Goal: Task Accomplishment & Management: Manage account settings

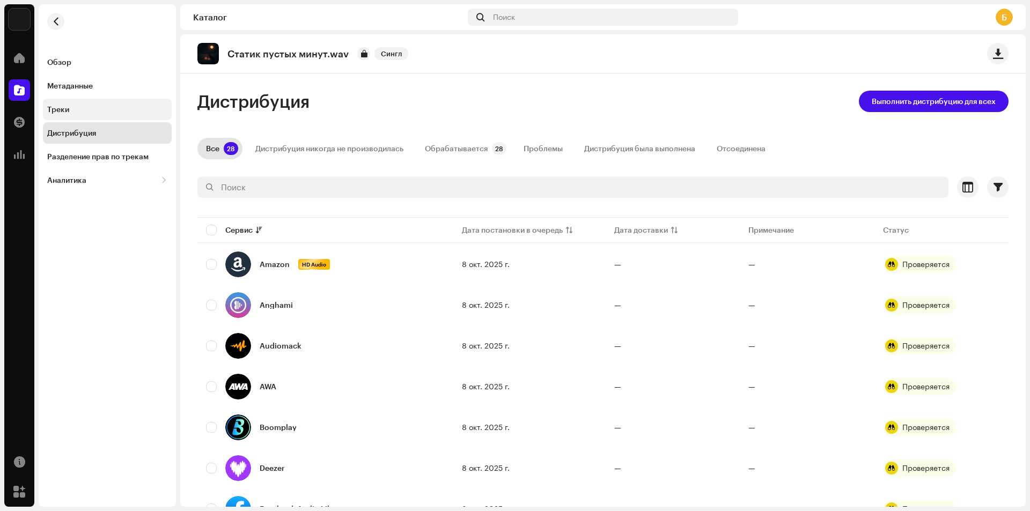
click at [106, 100] on div "Треки" at bounding box center [107, 109] width 129 height 21
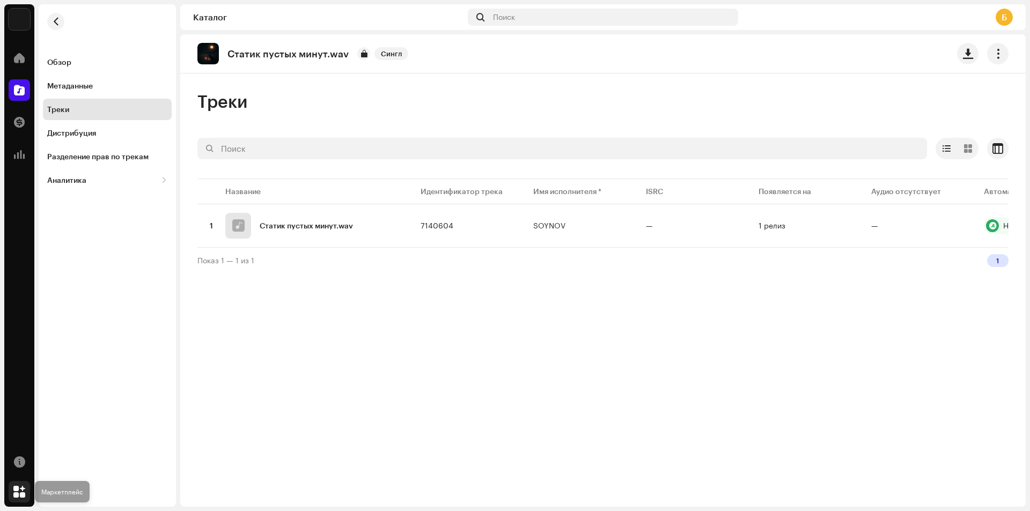
click at [13, 496] on span at bounding box center [19, 492] width 12 height 9
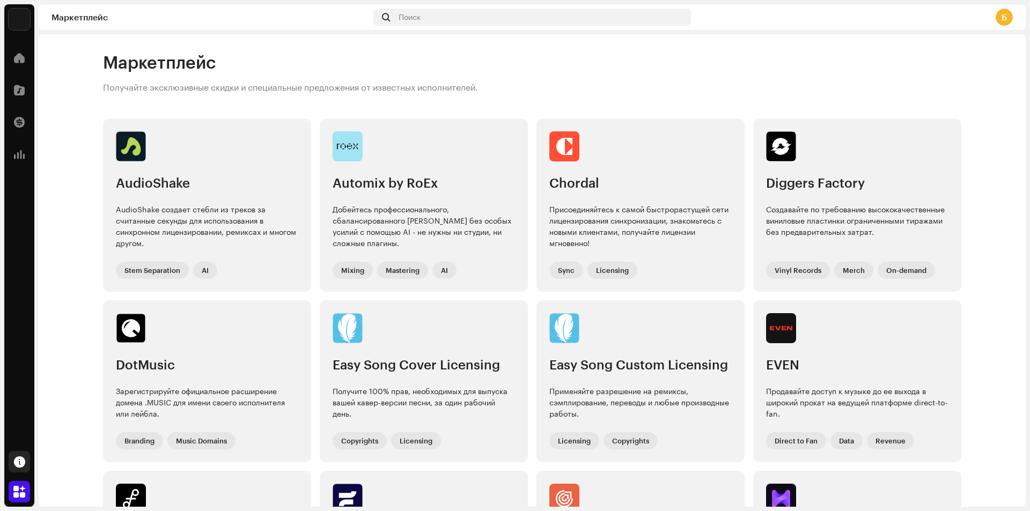
click at [18, 463] on span at bounding box center [19, 462] width 11 height 9
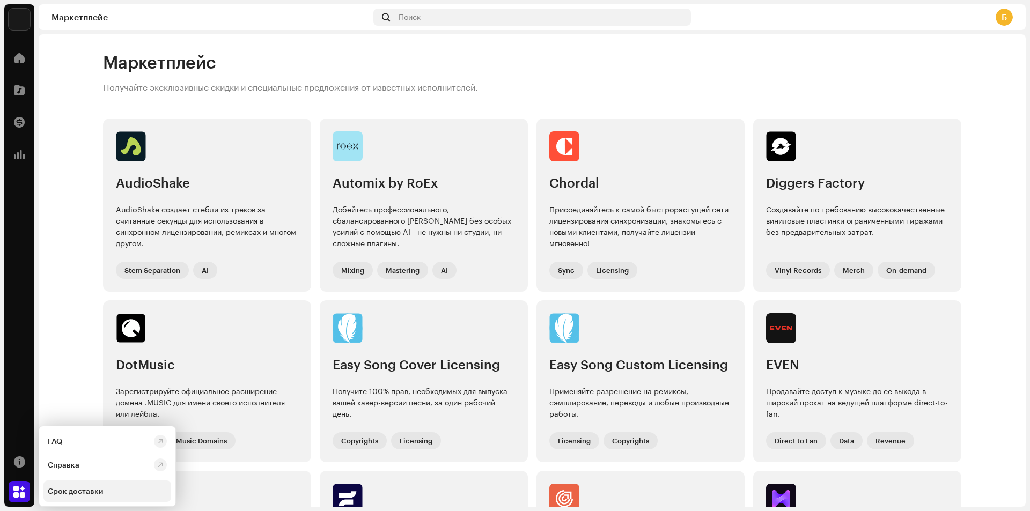
click at [82, 493] on div "Срок доставки" at bounding box center [75, 491] width 55 height 9
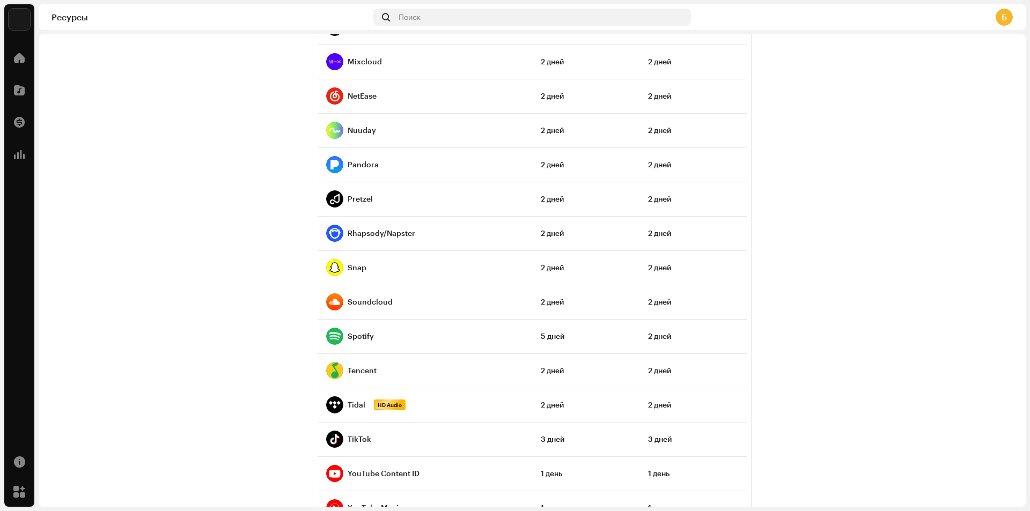
scroll to position [808, 0]
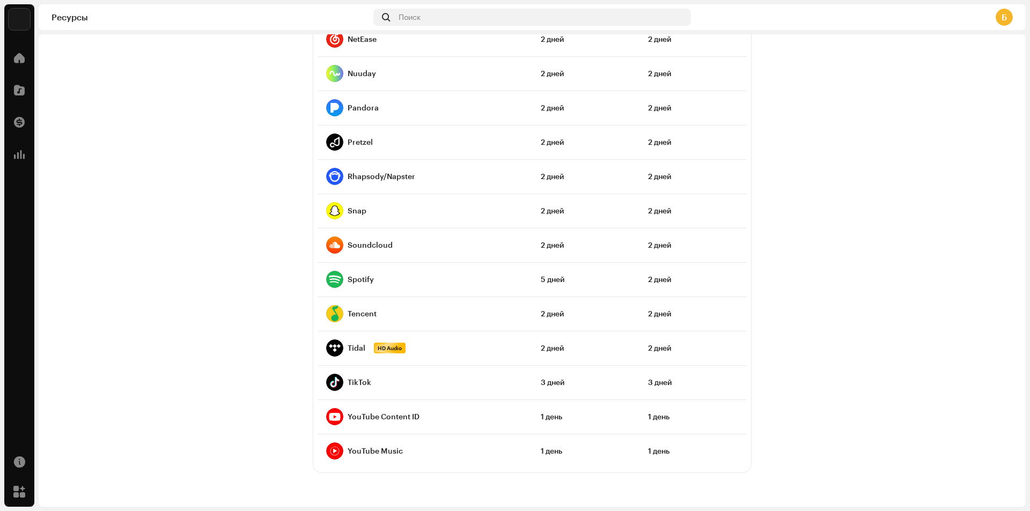
drag, startPoint x: 1030, startPoint y: 500, endPoint x: 1030, endPoint y: 511, distance: 11.8
click at [1030, 511] on html "SOYNOV Домой Каталог Транзакции Аналитика Ресурсы Маркетплейс SOYNOV Ресурсы По…" at bounding box center [515, 255] width 1030 height 511
drag, startPoint x: 1030, startPoint y: 481, endPoint x: 1025, endPoint y: 421, distance: 59.8
click at [1025, 428] on div "SOYNOV Домой Каталог Транзакции Аналитика Ресурсы Маркетплейс SOYNOV Ресурсы По…" at bounding box center [515, 255] width 1030 height 511
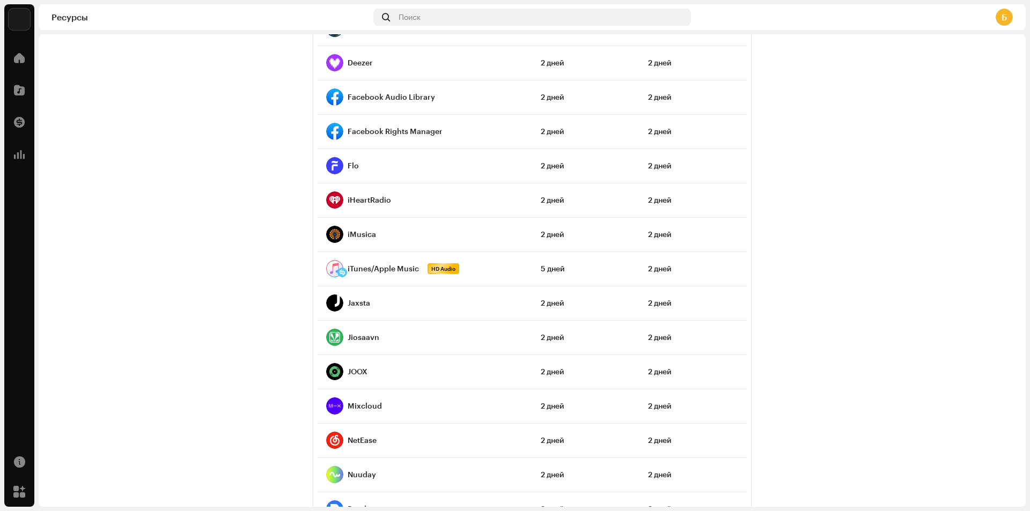
scroll to position [0, 0]
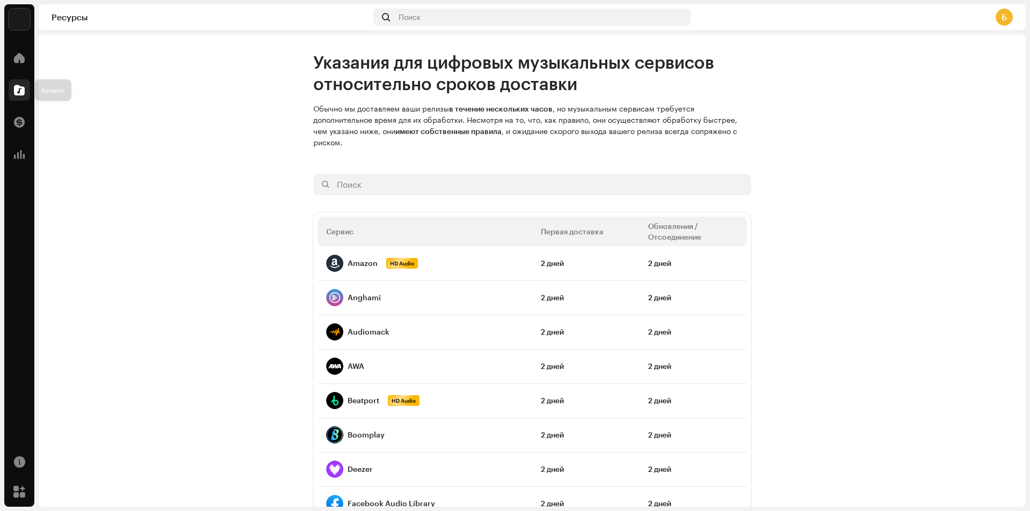
click at [27, 87] on div at bounding box center [19, 89] width 21 height 21
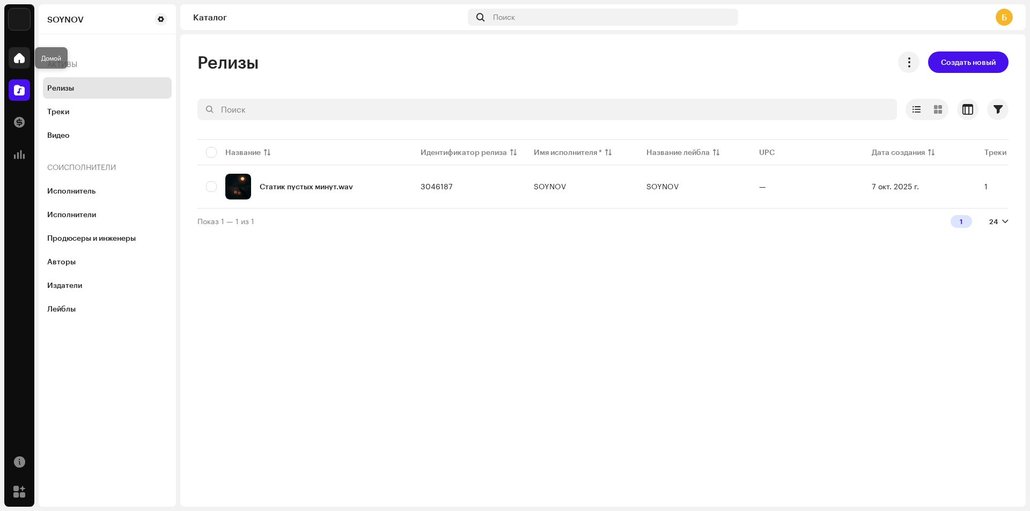
click at [21, 57] on span at bounding box center [19, 58] width 11 height 9
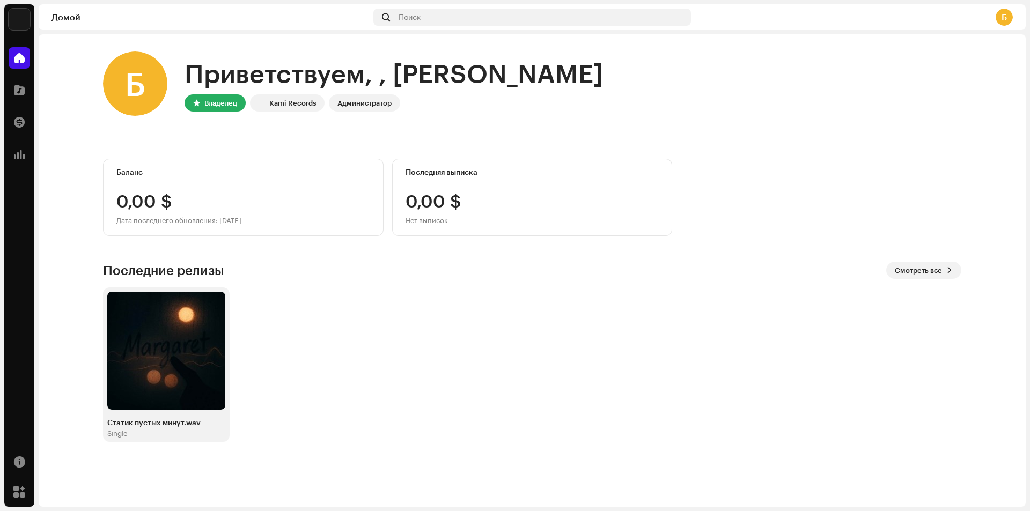
click at [7, 106] on div "Домой Каталог Транзакции Аналитика" at bounding box center [19, 106] width 30 height 127
click at [14, 92] on span at bounding box center [19, 90] width 11 height 9
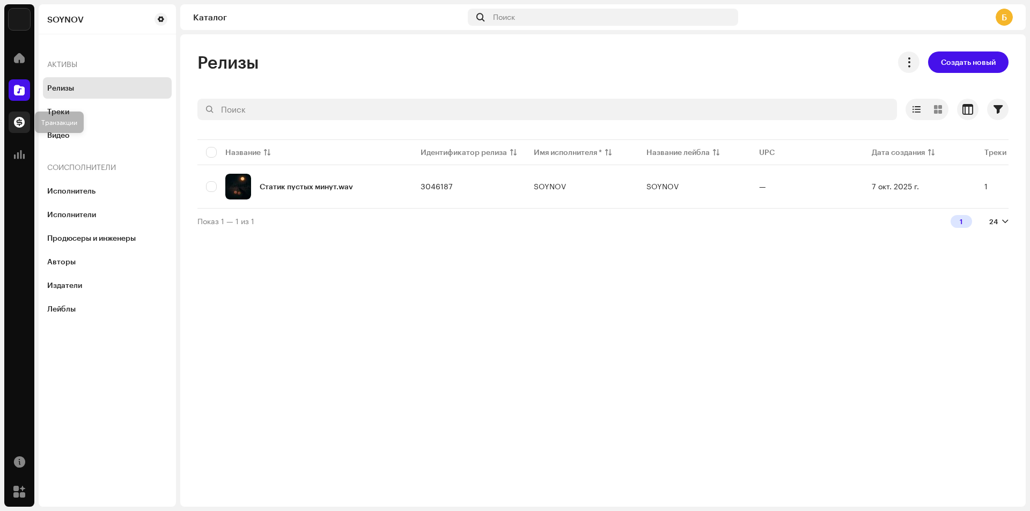
click at [17, 124] on span at bounding box center [19, 122] width 11 height 9
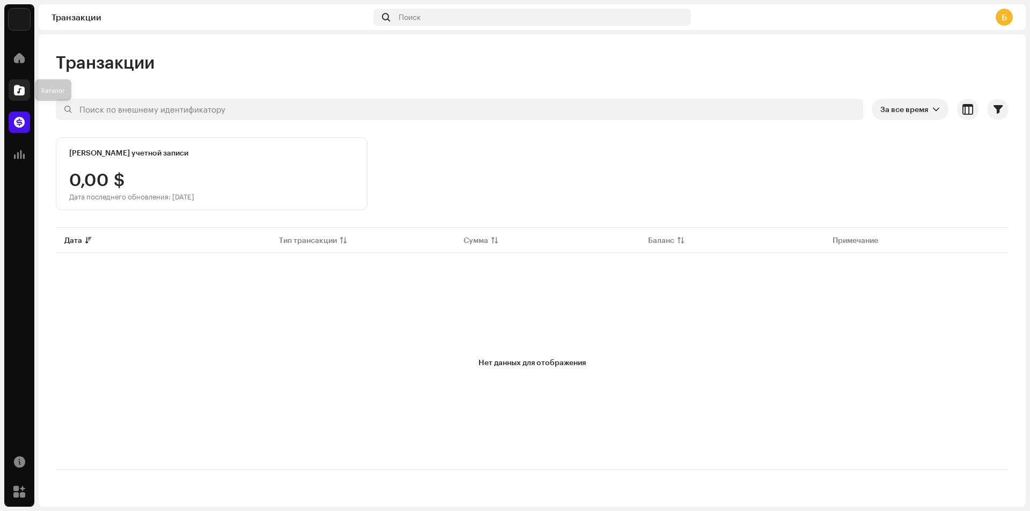
click at [19, 99] on div at bounding box center [19, 89] width 21 height 21
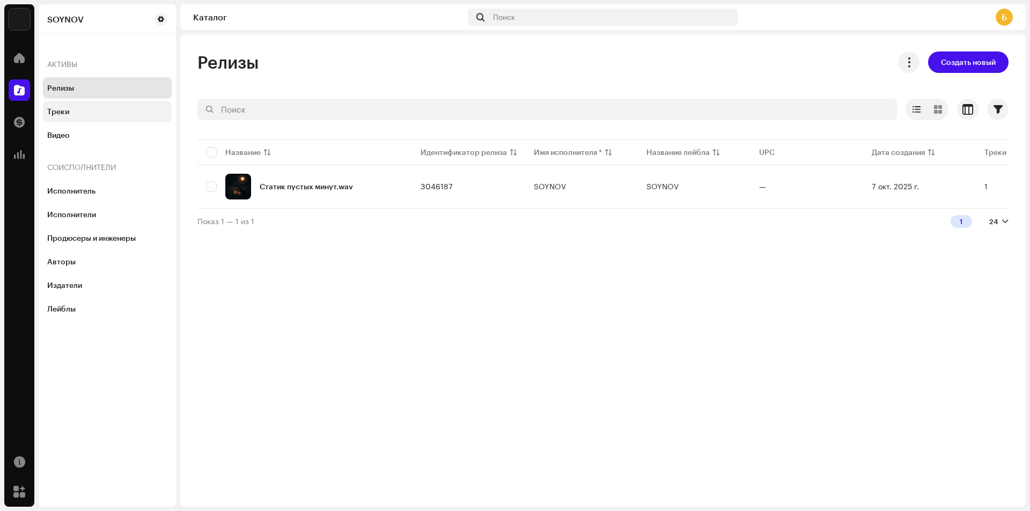
click at [90, 111] on div "Треки" at bounding box center [107, 111] width 120 height 9
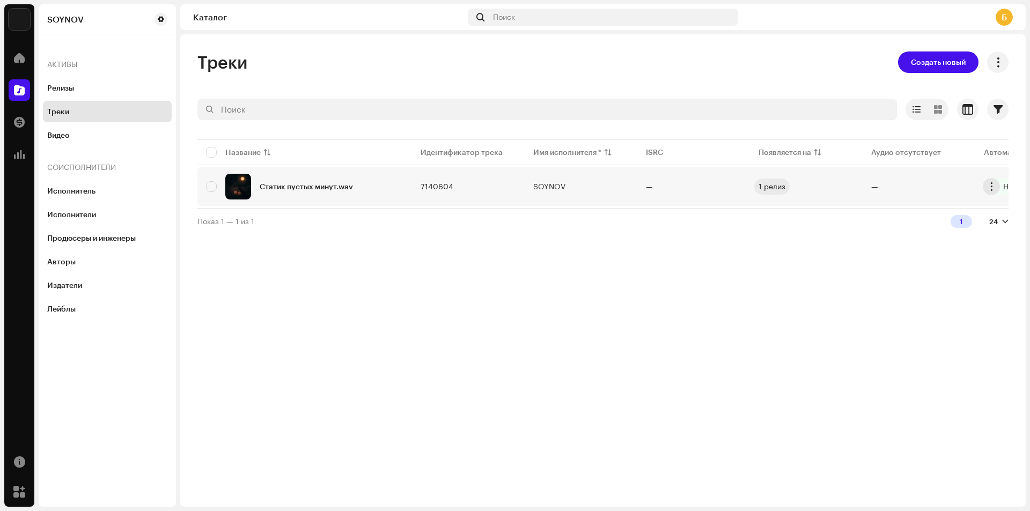
click at [769, 184] on div "1 релиз" at bounding box center [772, 187] width 27 height 8
click at [23, 50] on div at bounding box center [19, 57] width 21 height 21
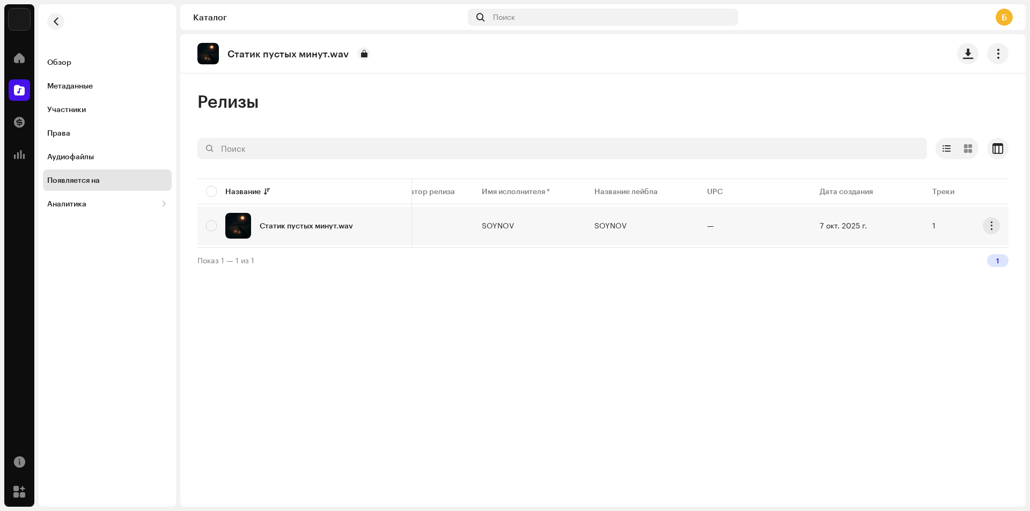
scroll to position [0, 53]
click at [667, 244] on td "SOYNOV" at bounding box center [641, 226] width 113 height 39
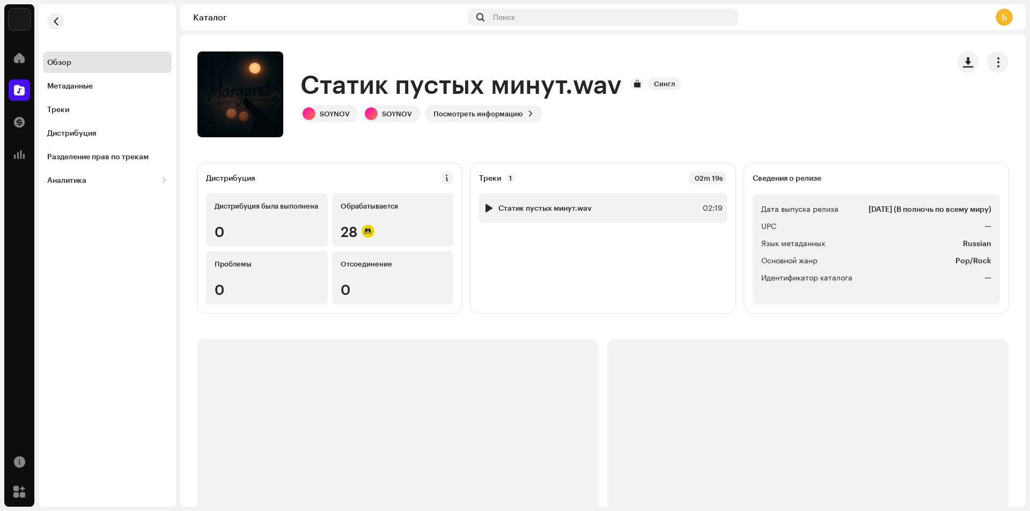
click at [486, 205] on div at bounding box center [489, 208] width 8 height 9
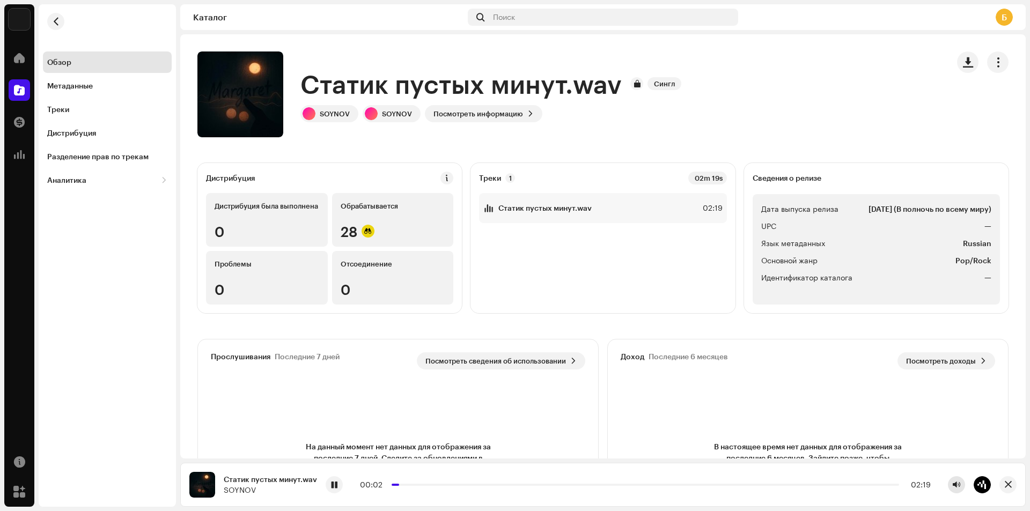
click at [957, 478] on button "button" at bounding box center [956, 485] width 17 height 17
click at [589, 60] on div "Статик пустых минут.wav Сингл [PERSON_NAME] SOYNOV Посмотреть информацию" at bounding box center [568, 95] width 743 height 86
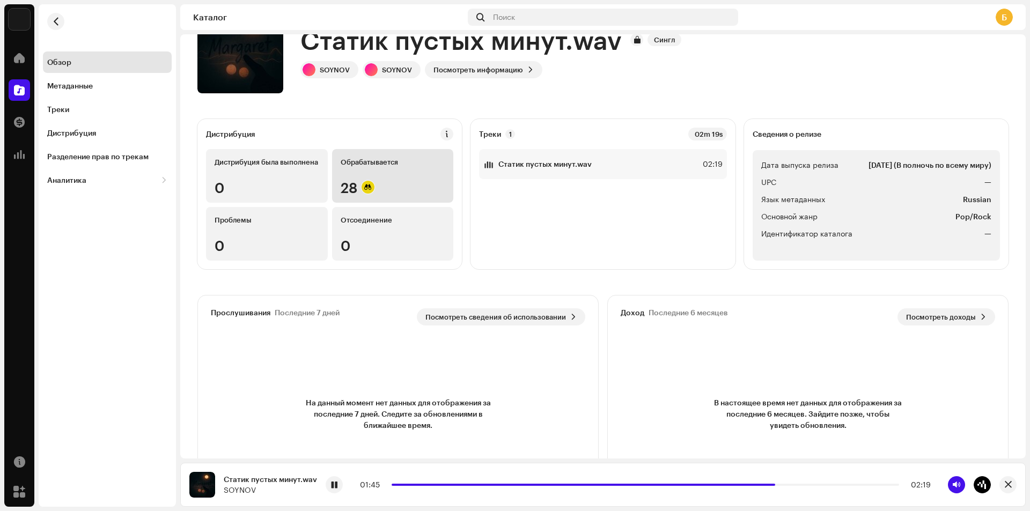
scroll to position [112, 0]
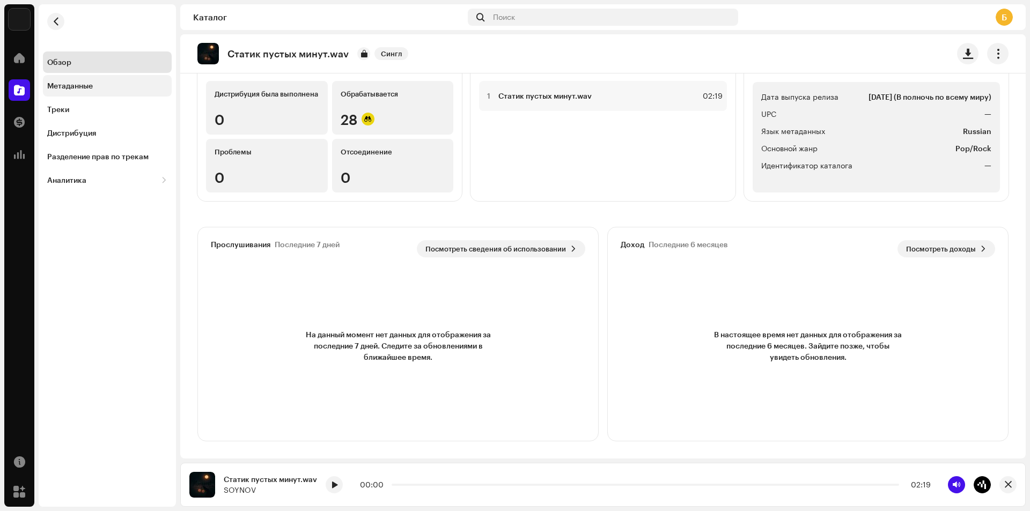
click at [106, 91] on div "Метаданные" at bounding box center [107, 85] width 129 height 21
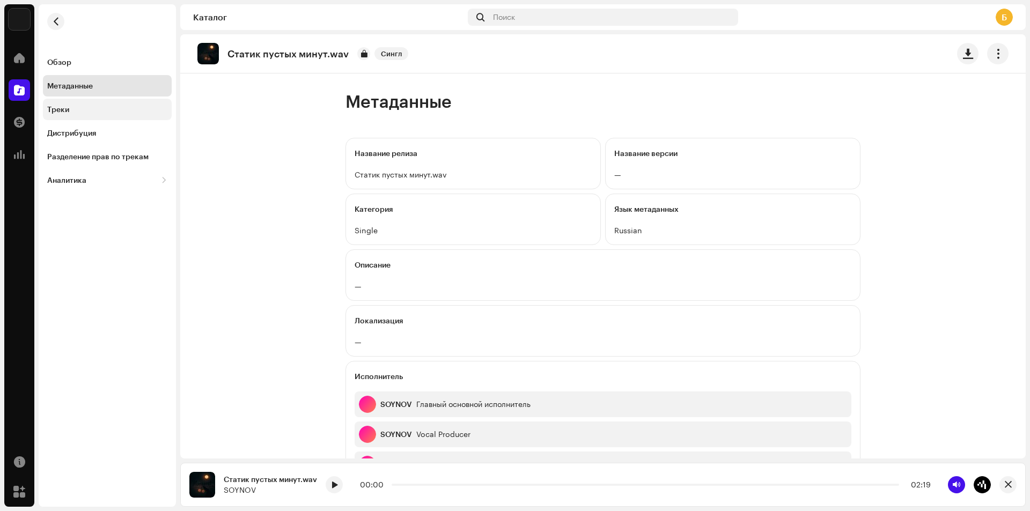
click at [103, 109] on div "Треки" at bounding box center [107, 109] width 120 height 9
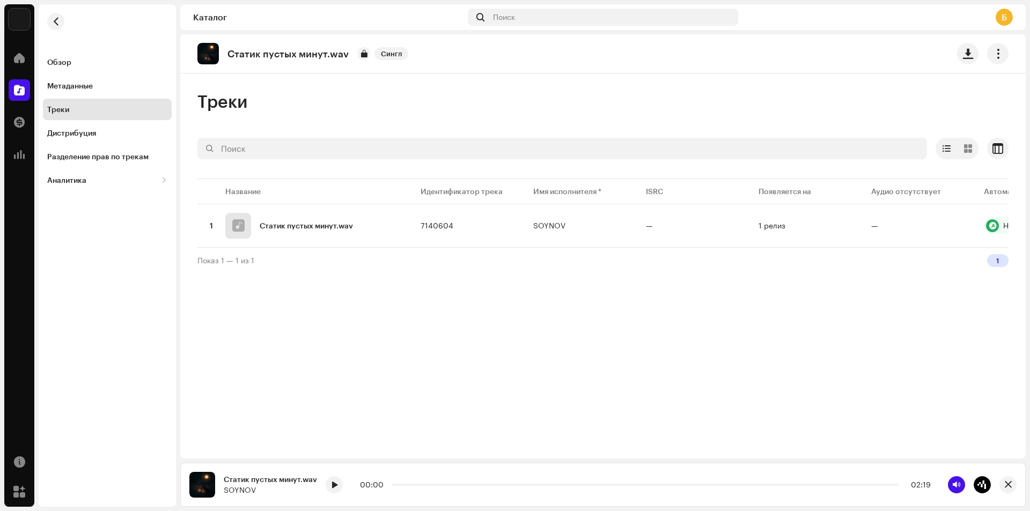
click at [103, 109] on div "Треки" at bounding box center [107, 109] width 120 height 9
click at [118, 129] on div "Дистрибуция" at bounding box center [107, 133] width 120 height 9
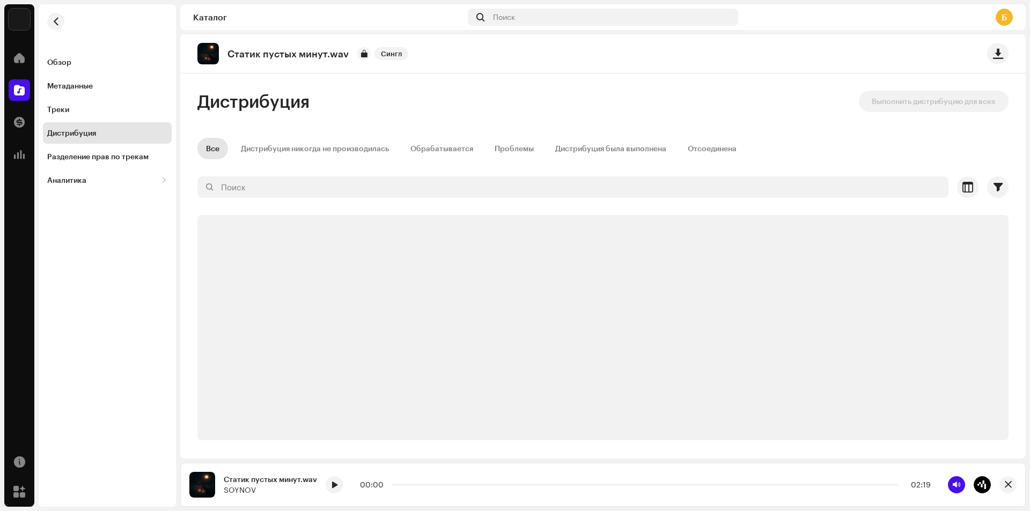
click at [118, 129] on div "Дистрибуция" at bounding box center [107, 133] width 120 height 9
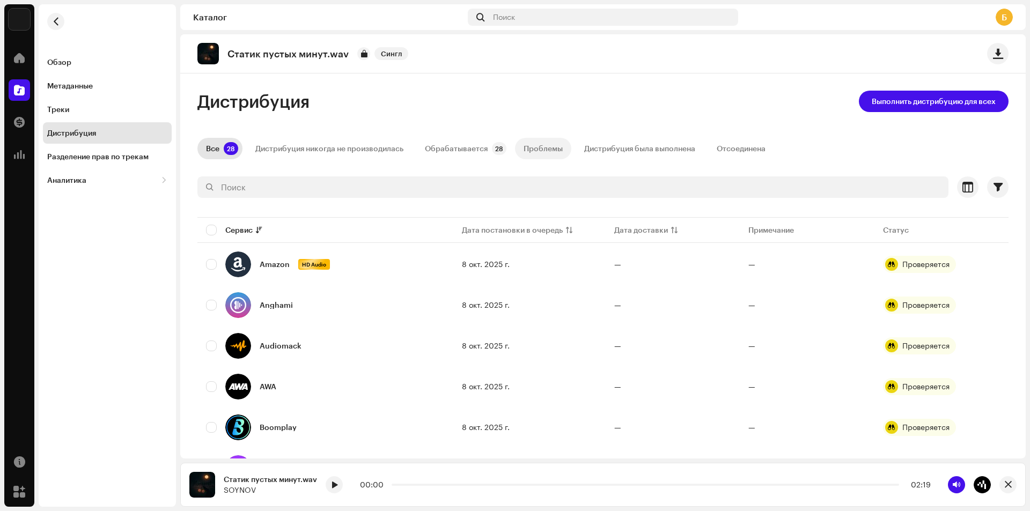
click at [525, 150] on div "Проблемы" at bounding box center [543, 148] width 39 height 21
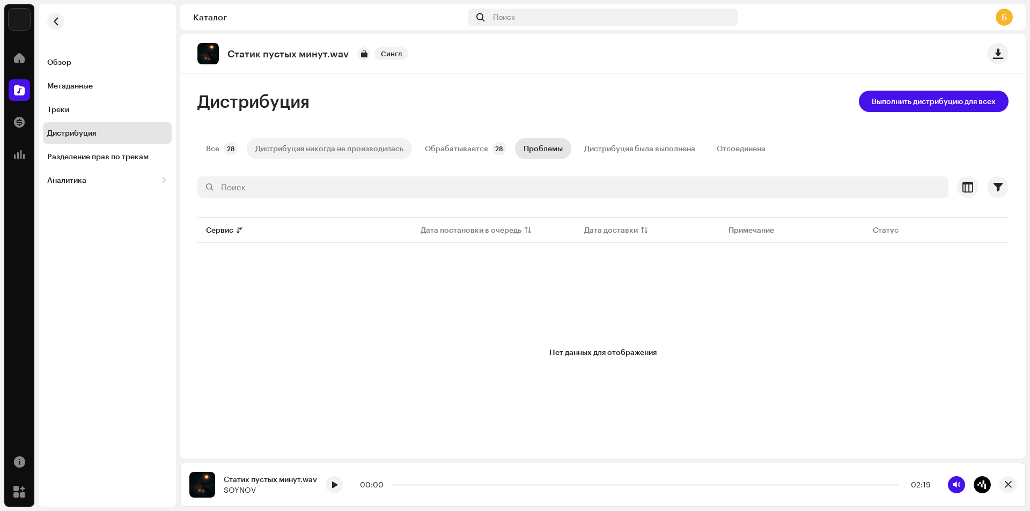
click at [377, 150] on div "Дистрибуция никогда не производилась" at bounding box center [329, 148] width 148 height 21
click at [435, 151] on div "Обрабатывается" at bounding box center [456, 148] width 63 height 21
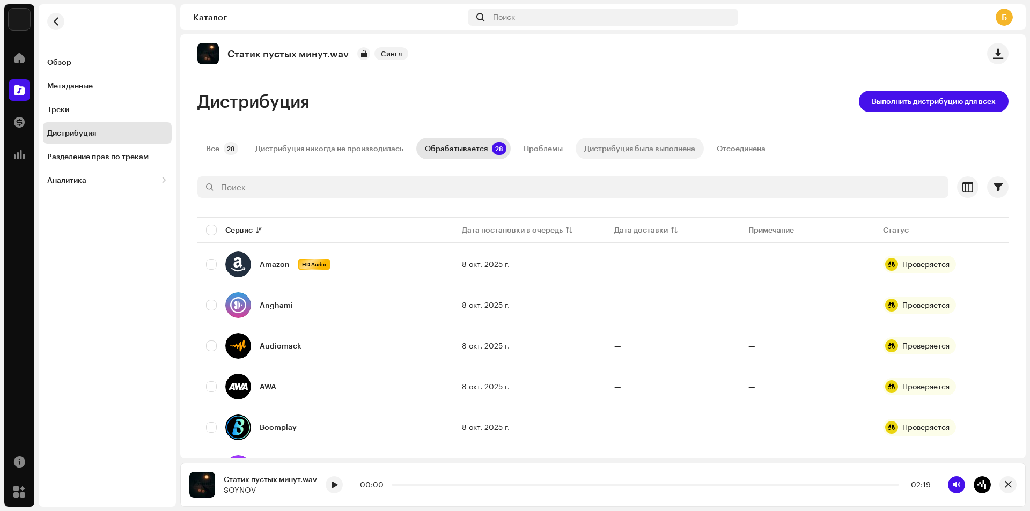
click at [579, 144] on p-tab "Дистрибуция была выполнена" at bounding box center [640, 148] width 128 height 21
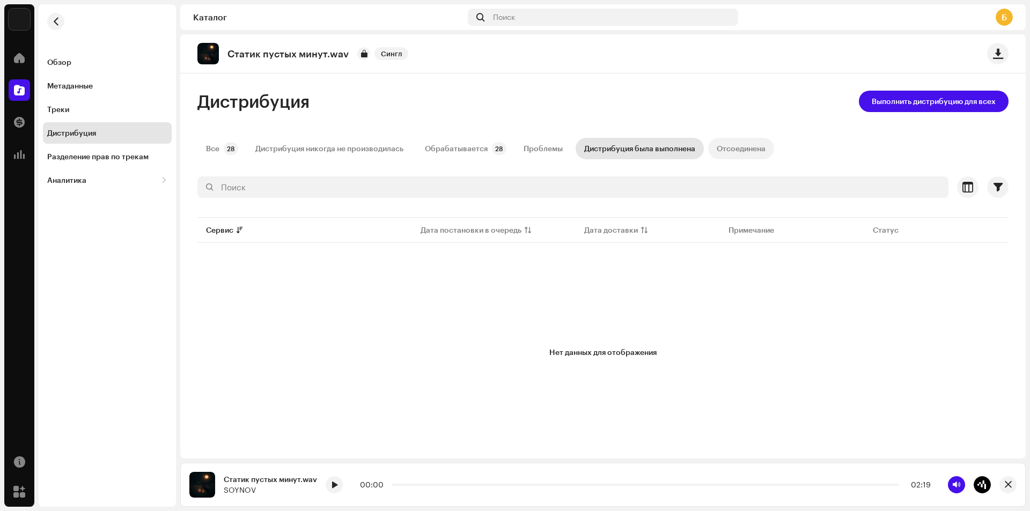
click at [731, 149] on div "Отсоединена" at bounding box center [741, 148] width 49 height 21
click at [219, 151] on div "Все" at bounding box center [212, 148] width 13 height 21
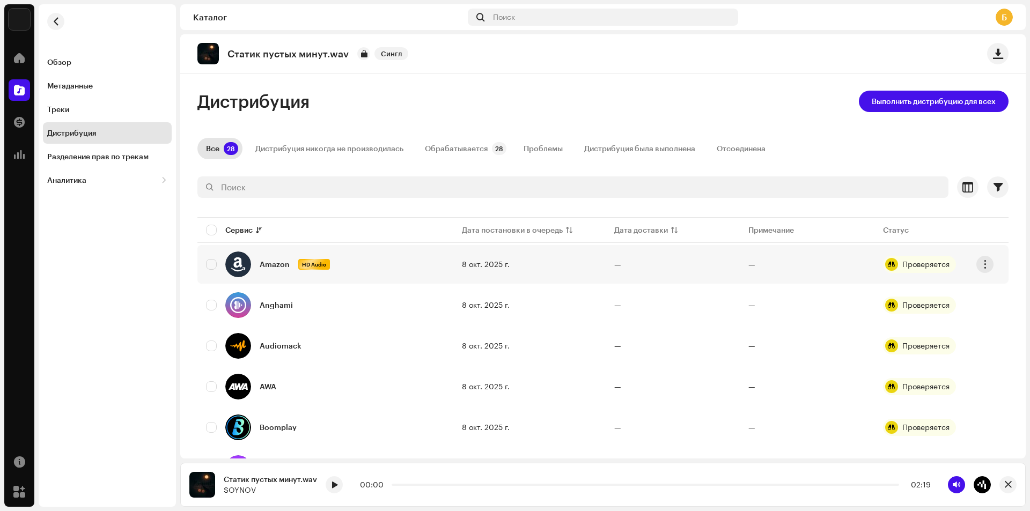
click at [886, 262] on div at bounding box center [891, 264] width 13 height 13
click at [344, 263] on div "Amazon HD Audio" at bounding box center [325, 265] width 239 height 26
click at [386, 272] on div "Amazon HD Audio" at bounding box center [325, 265] width 239 height 26
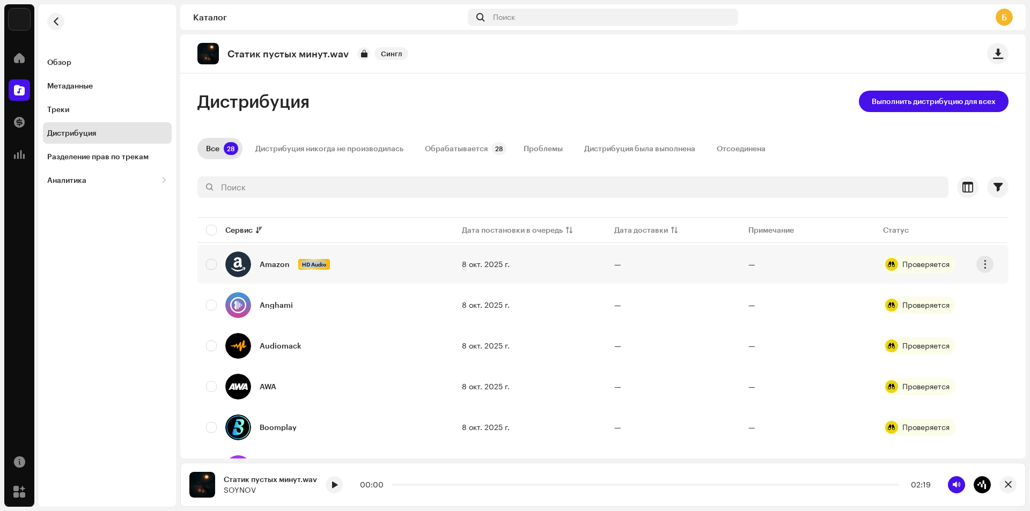
click at [386, 272] on div "Amazon HD Audio" at bounding box center [325, 265] width 239 height 26
click at [876, 100] on span "Выполнить дистрибуцию для всех" at bounding box center [934, 101] width 124 height 21
click at [620, 83] on div "Не допущено к дистрибуции Выбранные сервисы недоступны для дистрибуции релиза и…" at bounding box center [515, 255] width 1030 height 511
click at [14, 116] on div at bounding box center [19, 122] width 21 height 21
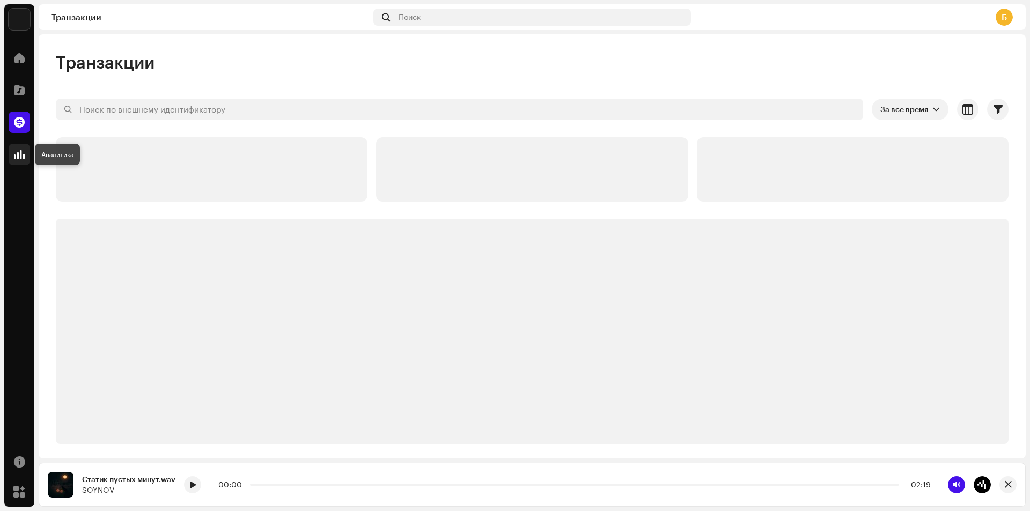
click at [20, 150] on span at bounding box center [19, 154] width 11 height 9
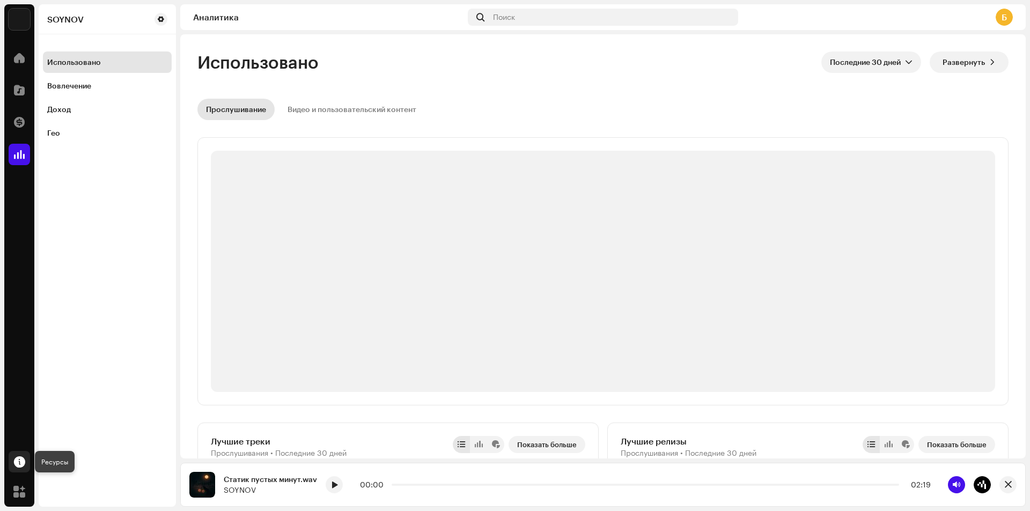
click at [15, 453] on div at bounding box center [19, 461] width 21 height 21
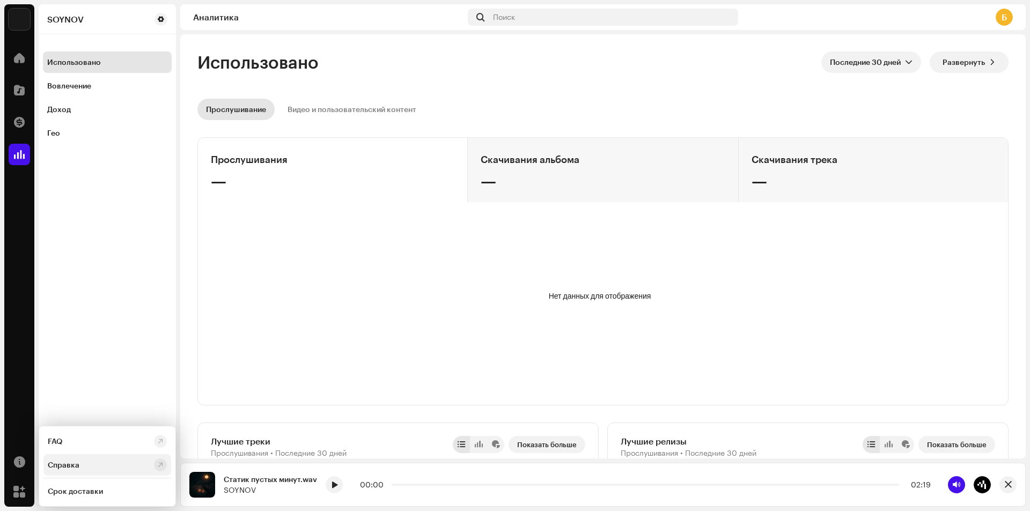
click at [95, 461] on div "Справка" at bounding box center [99, 465] width 102 height 9
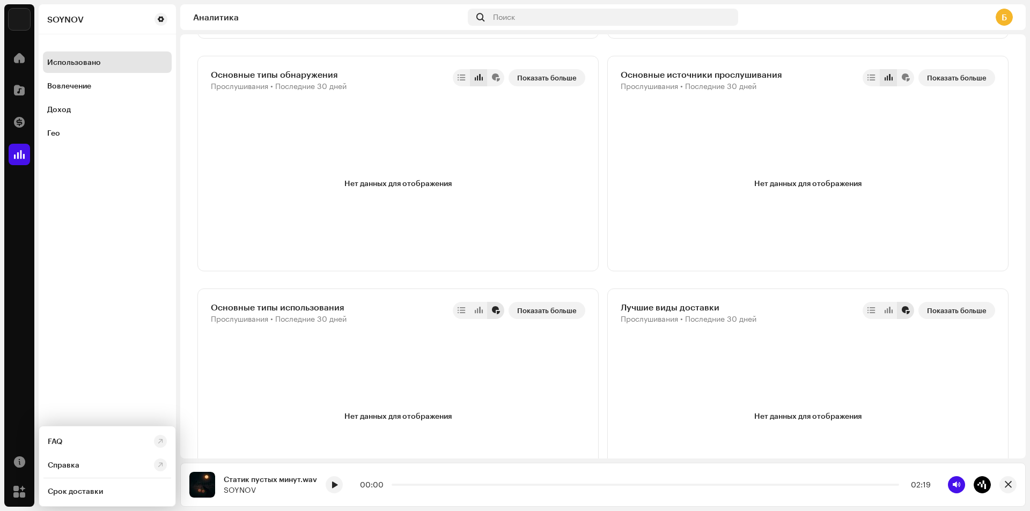
scroll to position [1288, 0]
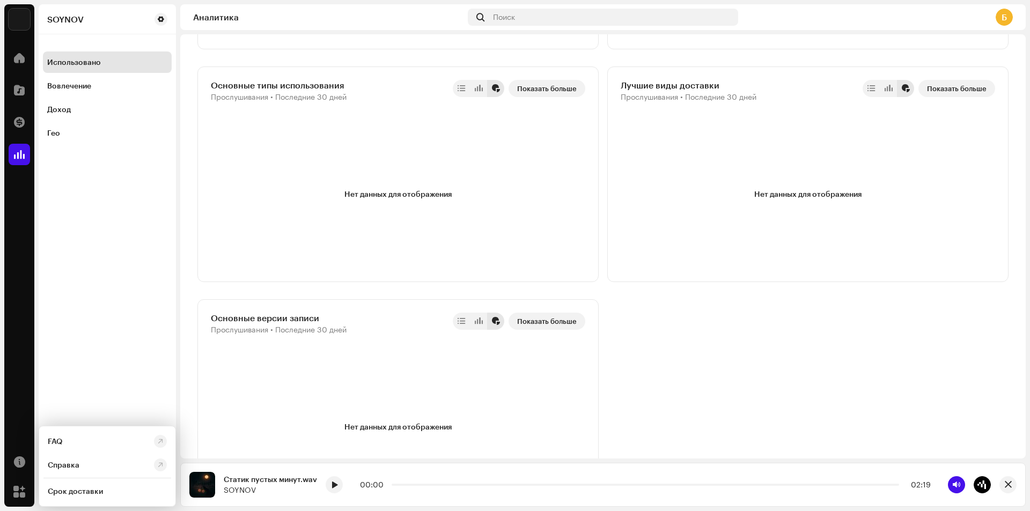
drag, startPoint x: 1030, startPoint y: 361, endPoint x: 1029, endPoint y: 455, distance: 94.4
click at [1030, 450] on div "SOYNOV Домой Каталог Транзакции Аналитика [PERSON_NAME] Использовано Вовлечение…" at bounding box center [515, 255] width 1030 height 511
click at [1012, 486] on button "button" at bounding box center [1008, 485] width 17 height 17
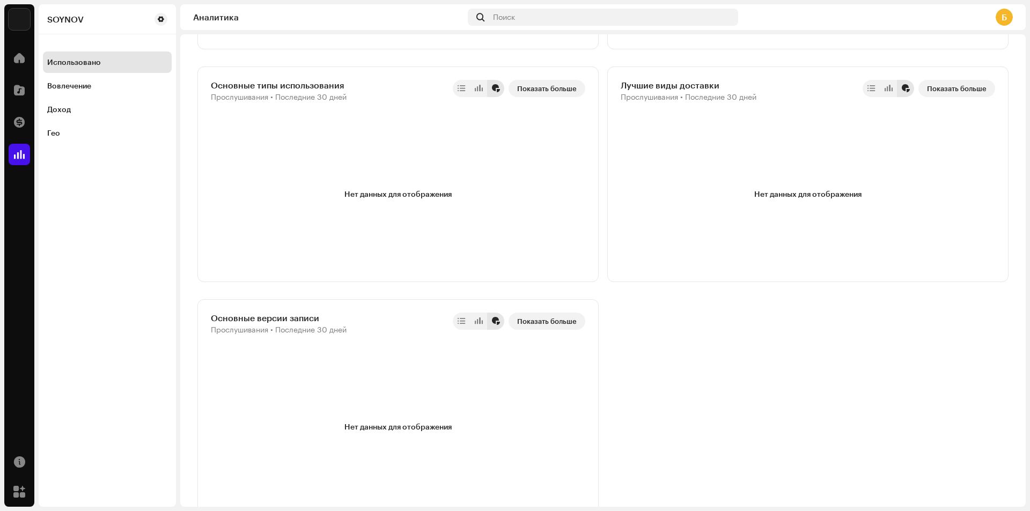
scroll to position [1313, 0]
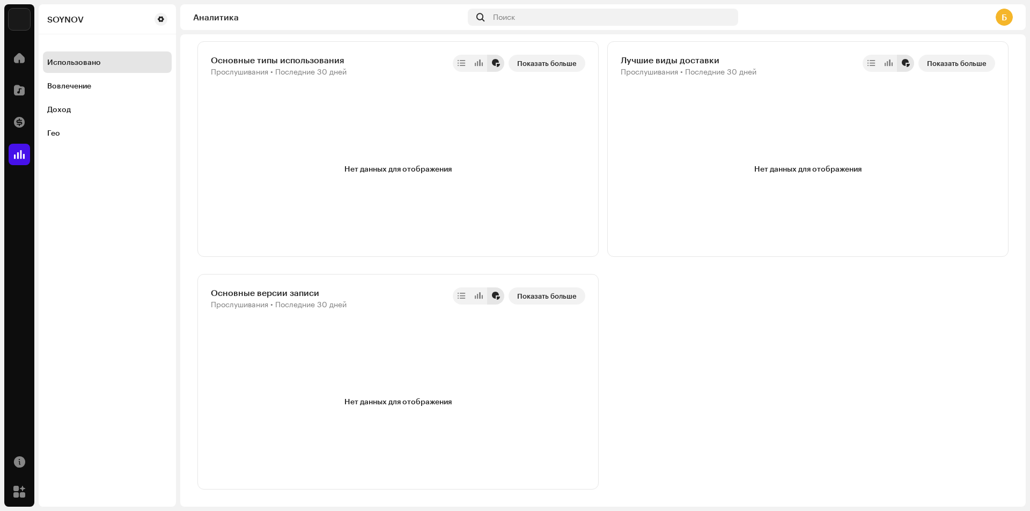
click at [23, 18] on img at bounding box center [19, 19] width 21 height 21
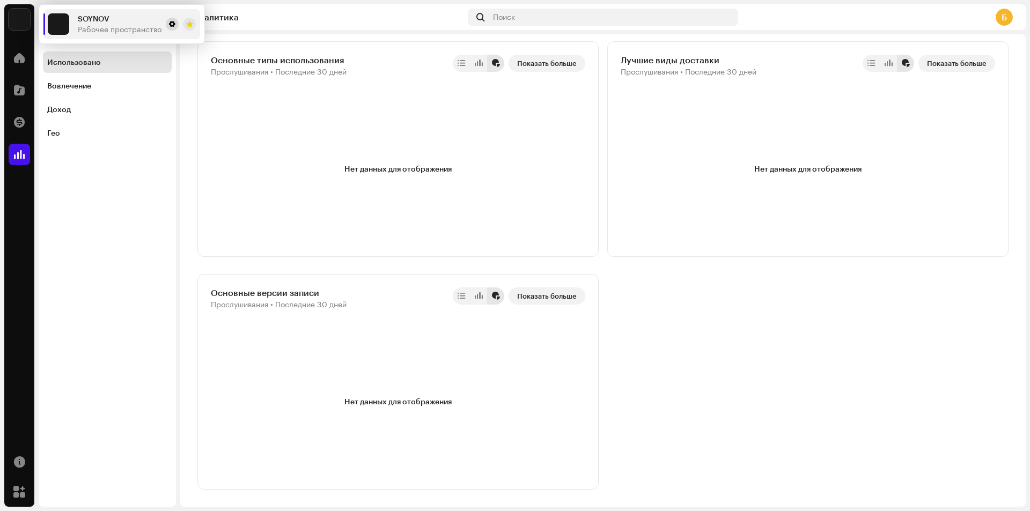
click at [175, 19] on div at bounding box center [181, 24] width 30 height 13
click at [175, 19] on button at bounding box center [172, 24] width 13 height 13
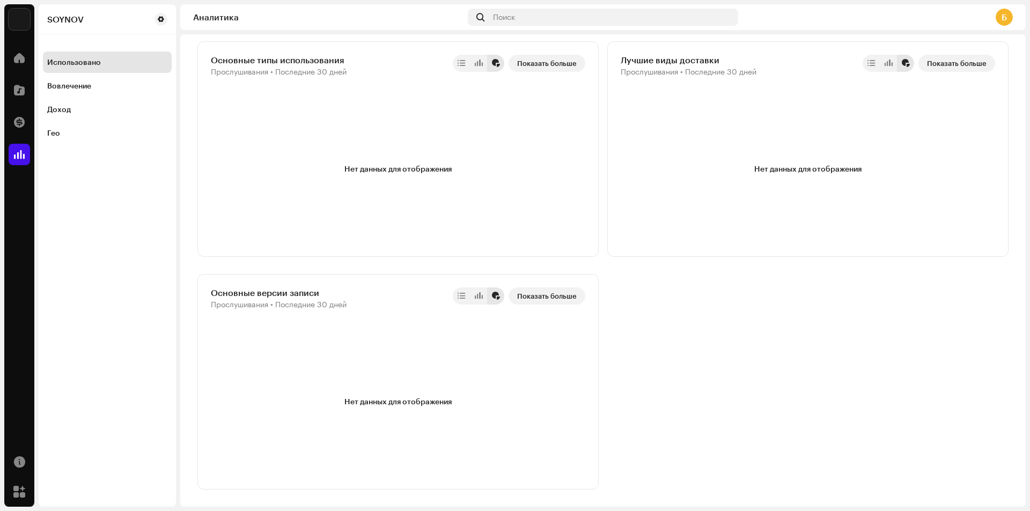
scroll to position [937, 0]
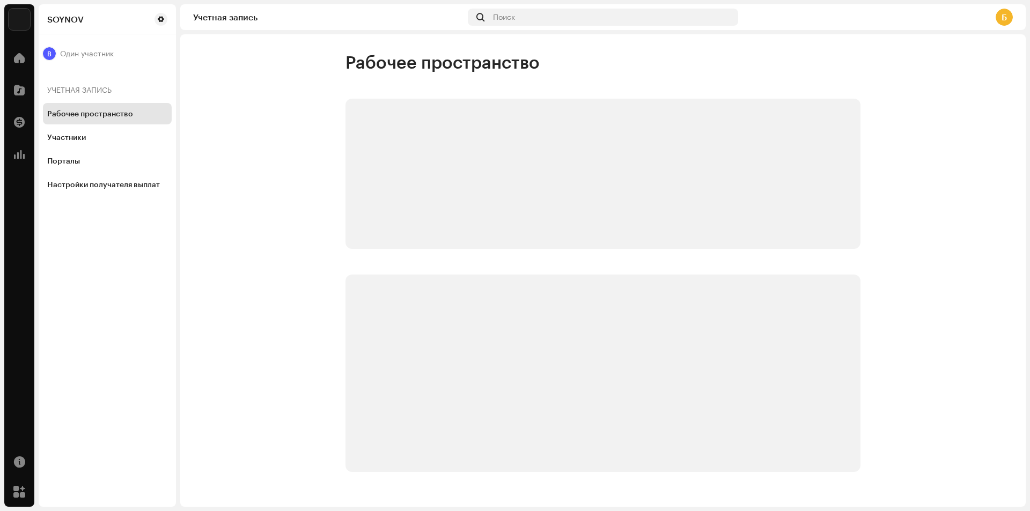
click at [1003, 18] on div "Б" at bounding box center [1004, 17] width 17 height 17
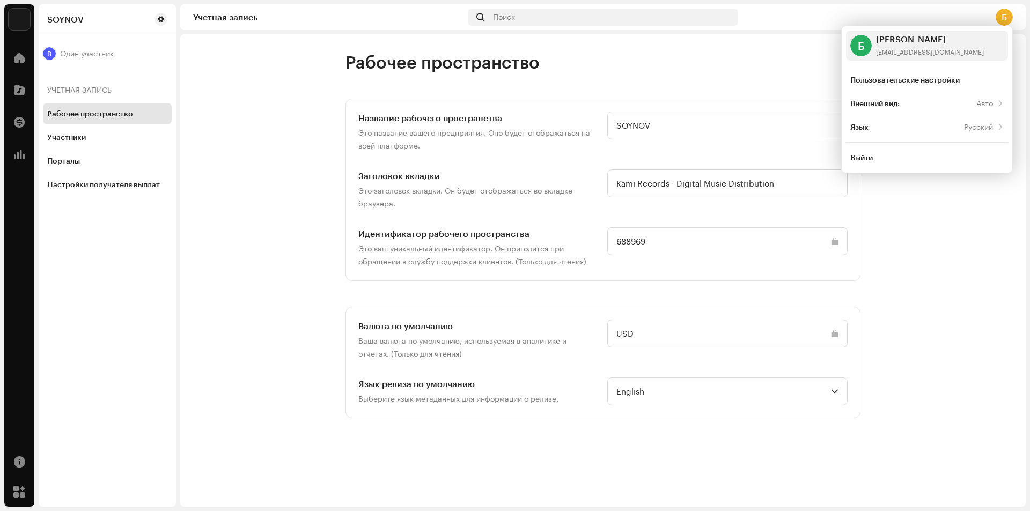
click at [237, 192] on account-workspace "Рабочее пространство Название рабочего пространства Это название вашего предпри…" at bounding box center [603, 235] width 846 height 367
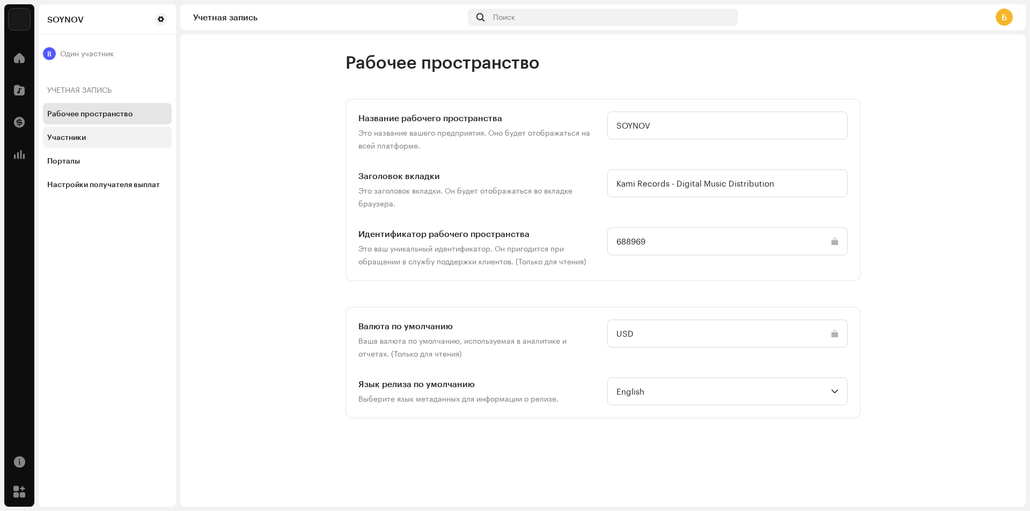
click at [87, 146] on div "Участники" at bounding box center [107, 137] width 129 height 21
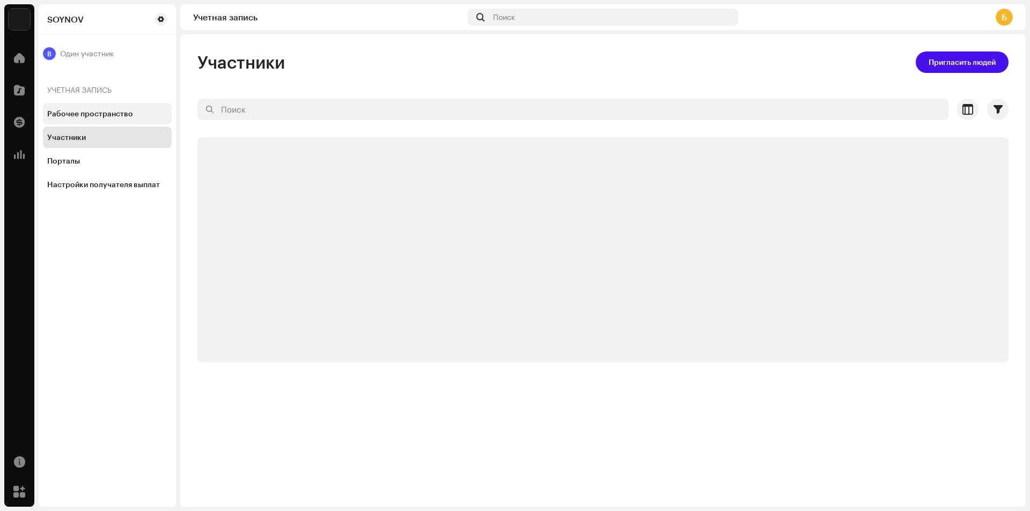
click at [93, 118] on div "Рабочее пространство" at bounding box center [90, 113] width 86 height 9
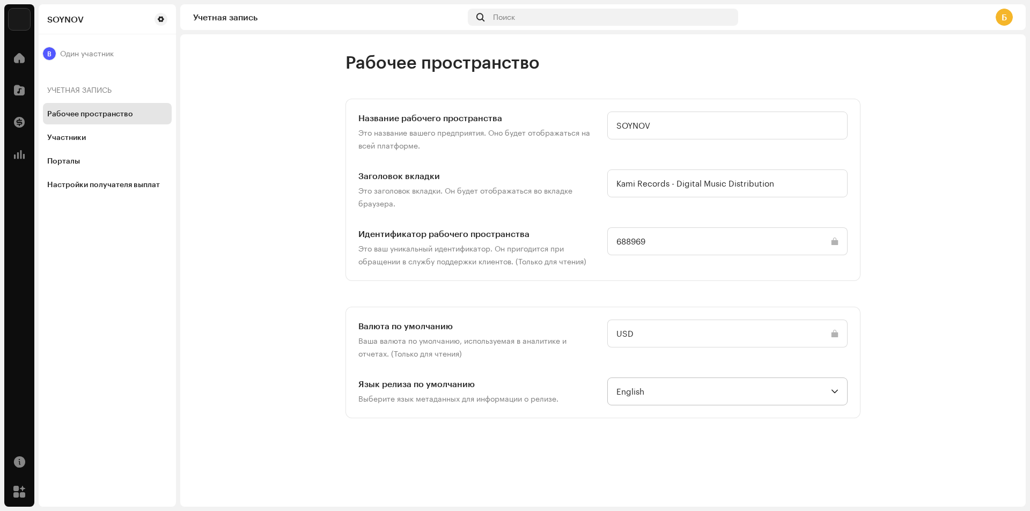
click at [723, 392] on span "English" at bounding box center [724, 391] width 215 height 27
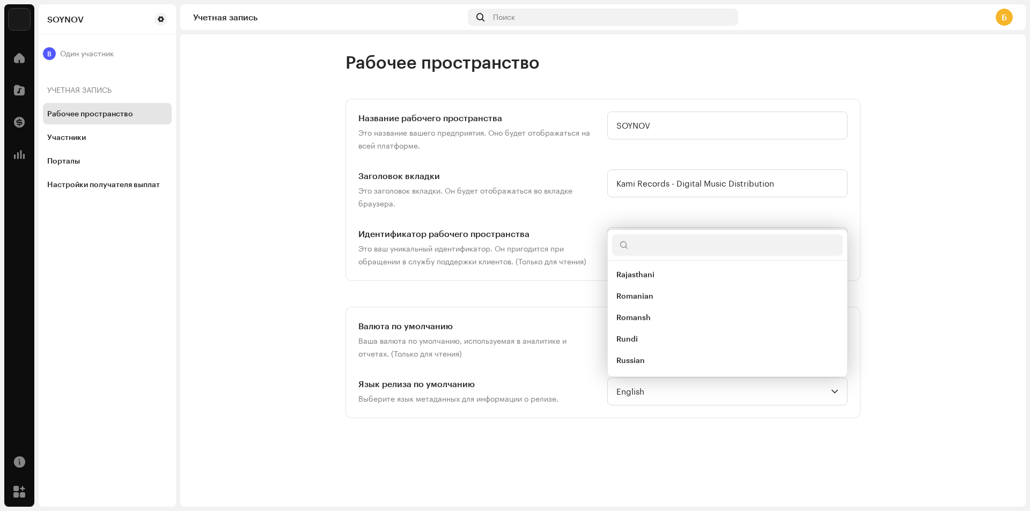
scroll to position [3052, 0]
click at [704, 340] on li "Russian" at bounding box center [727, 335] width 231 height 21
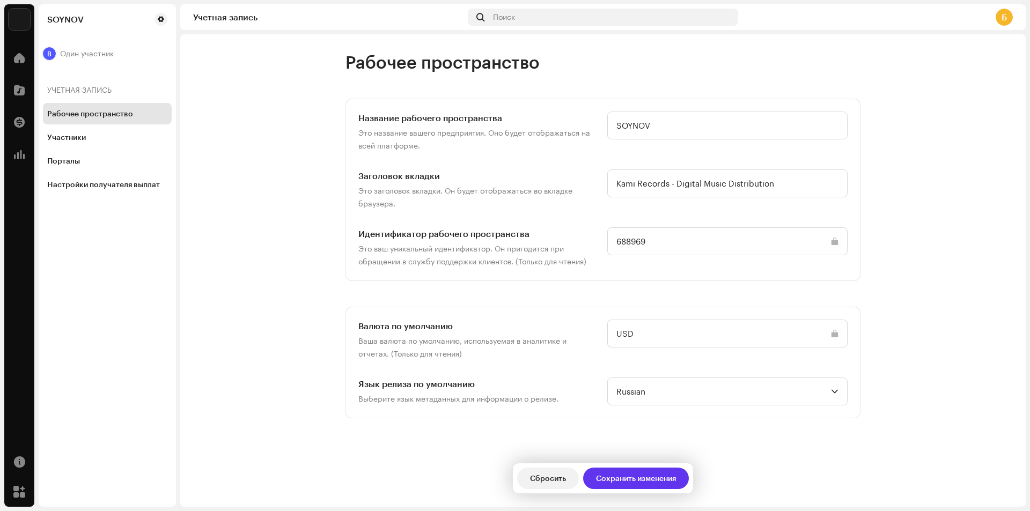
click at [633, 475] on span "Сохранить изменения" at bounding box center [636, 478] width 80 height 21
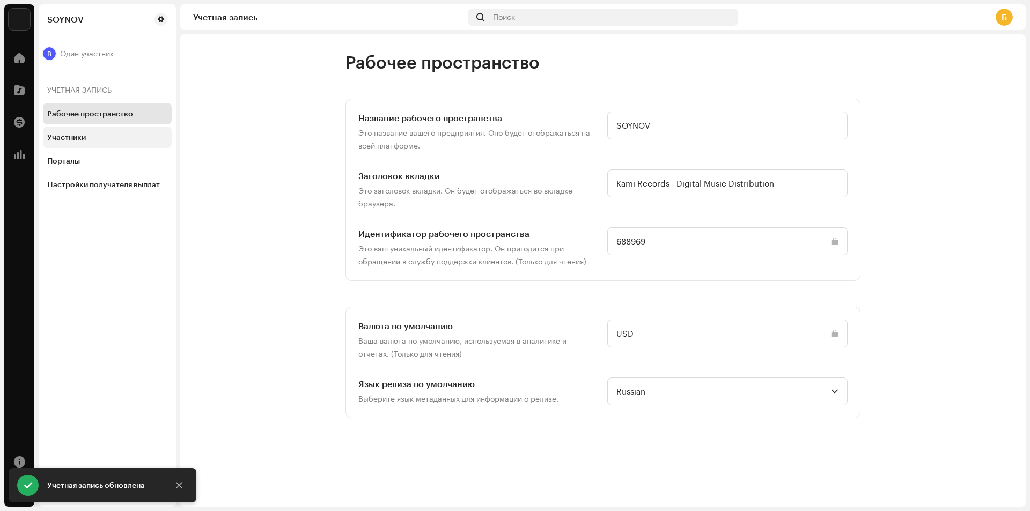
click at [123, 139] on div "Участники" at bounding box center [107, 137] width 120 height 9
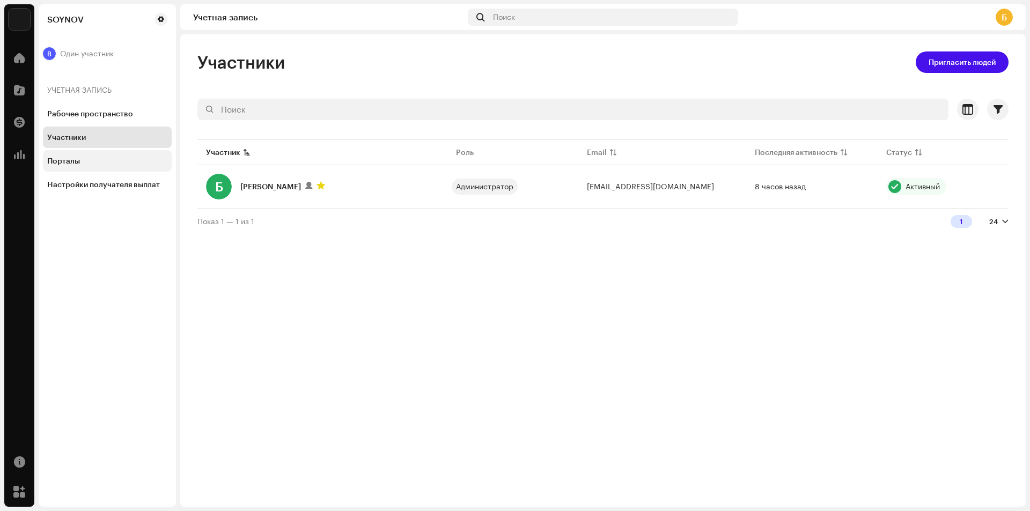
click at [129, 163] on div "Порталы" at bounding box center [107, 161] width 120 height 9
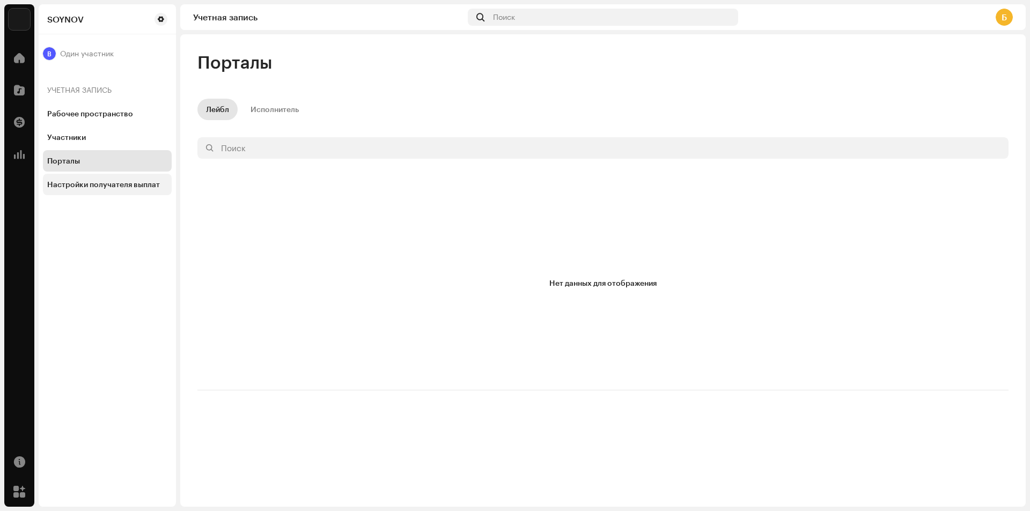
click at [128, 189] on div "Настройки получателя выплат" at bounding box center [107, 184] width 129 height 21
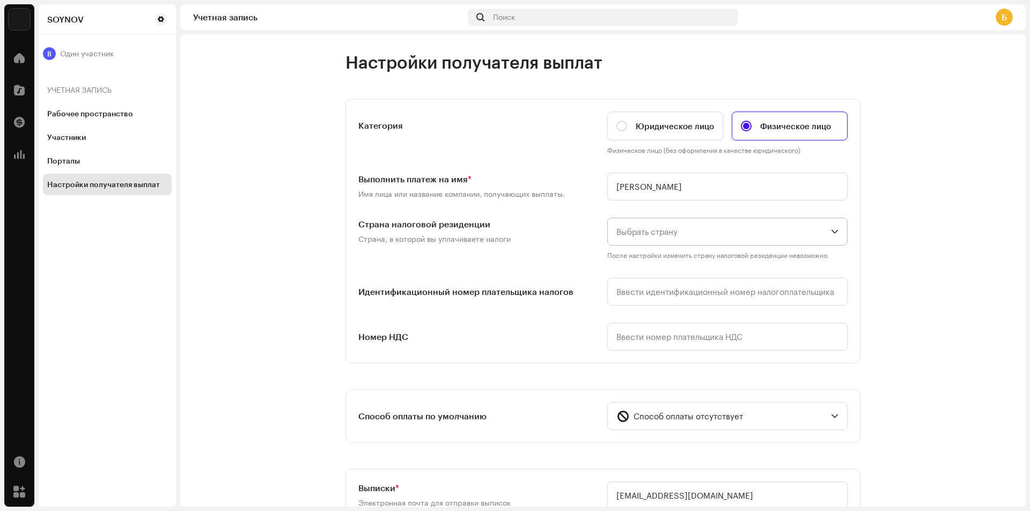
click at [688, 236] on span "Выбрать страну" at bounding box center [724, 231] width 215 height 27
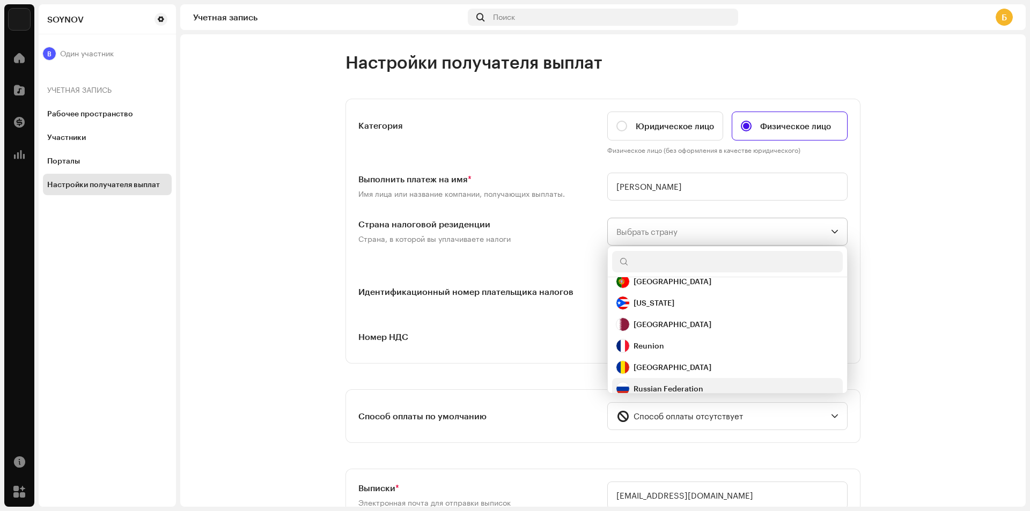
scroll to position [3816, 0]
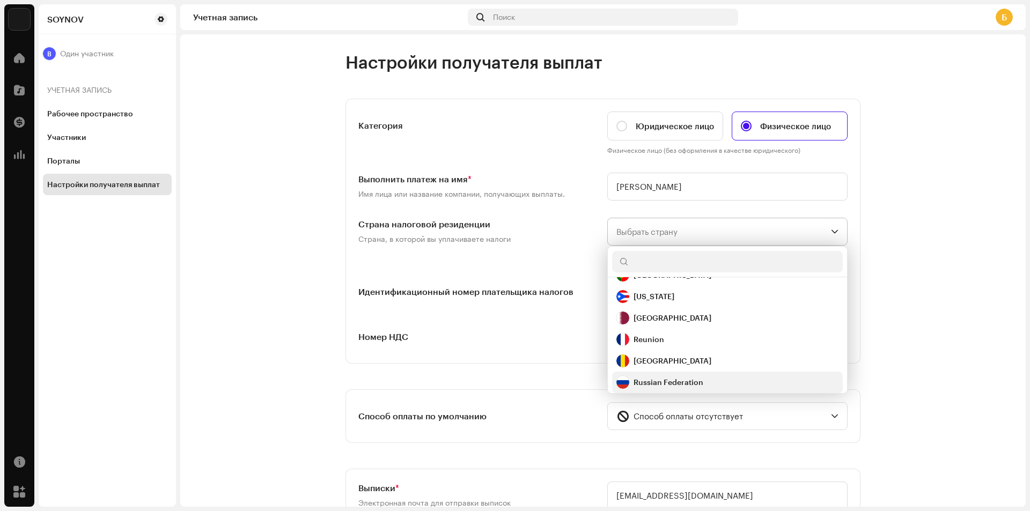
click at [681, 383] on div "Russian Federation" at bounding box center [669, 382] width 70 height 11
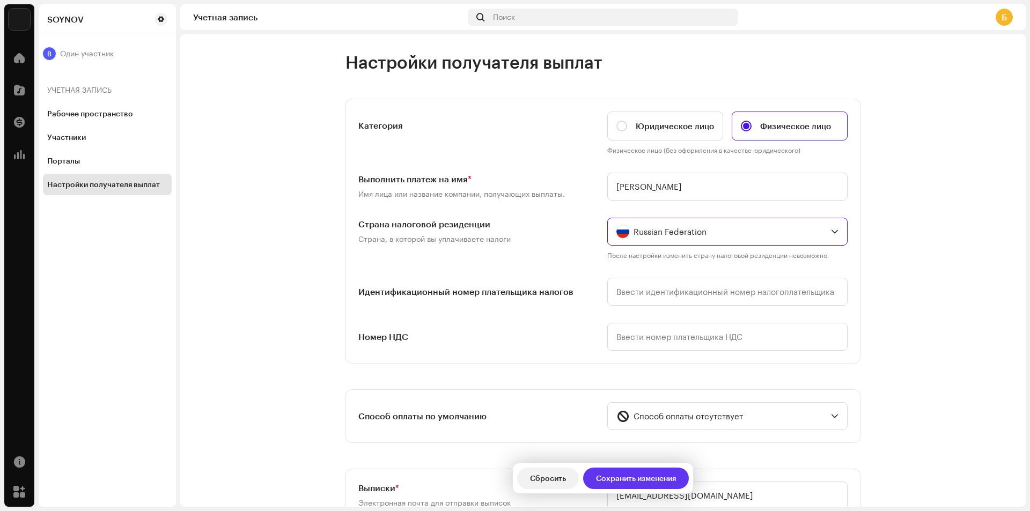
click at [650, 485] on span "Сохранить изменения" at bounding box center [636, 478] width 80 height 21
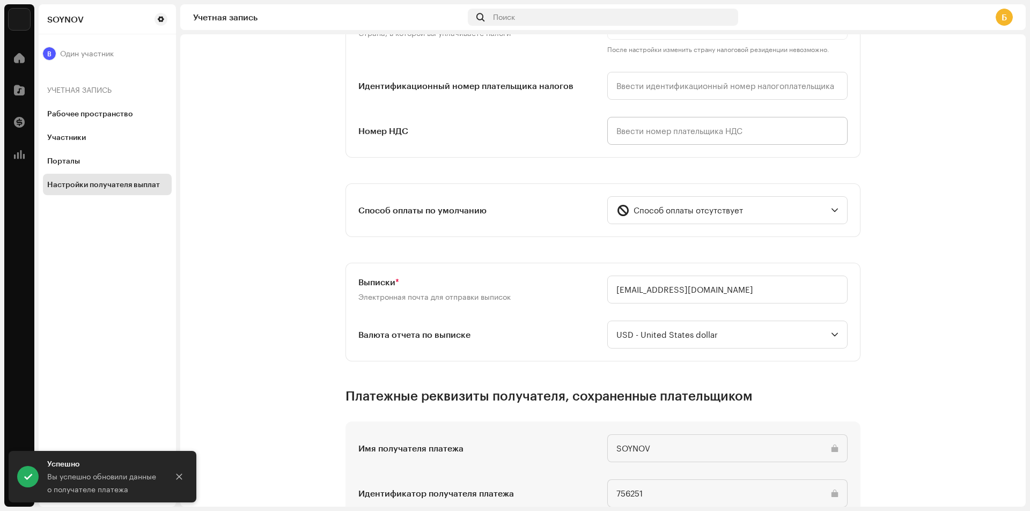
scroll to position [215, 0]
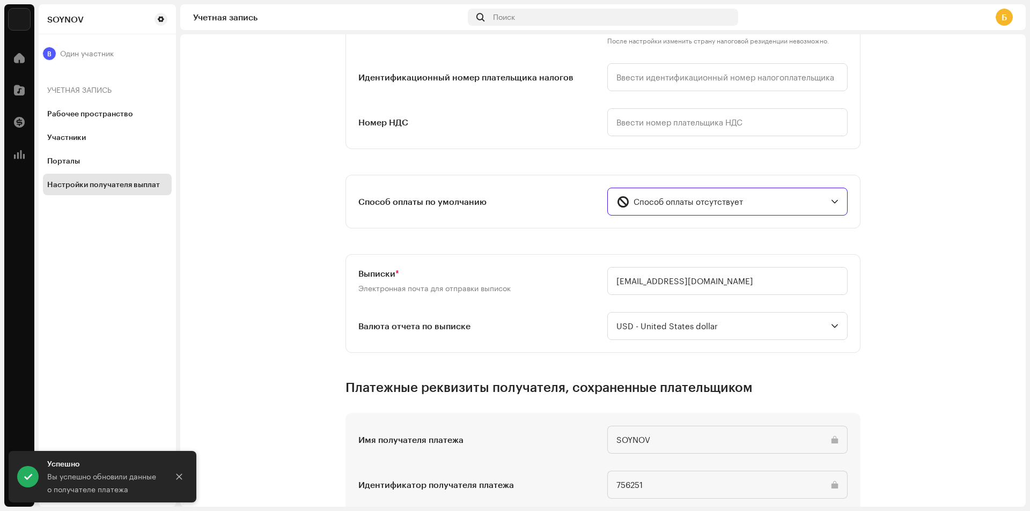
click at [742, 208] on div "Способ оплаты отсутствует" at bounding box center [722, 201] width 210 height 27
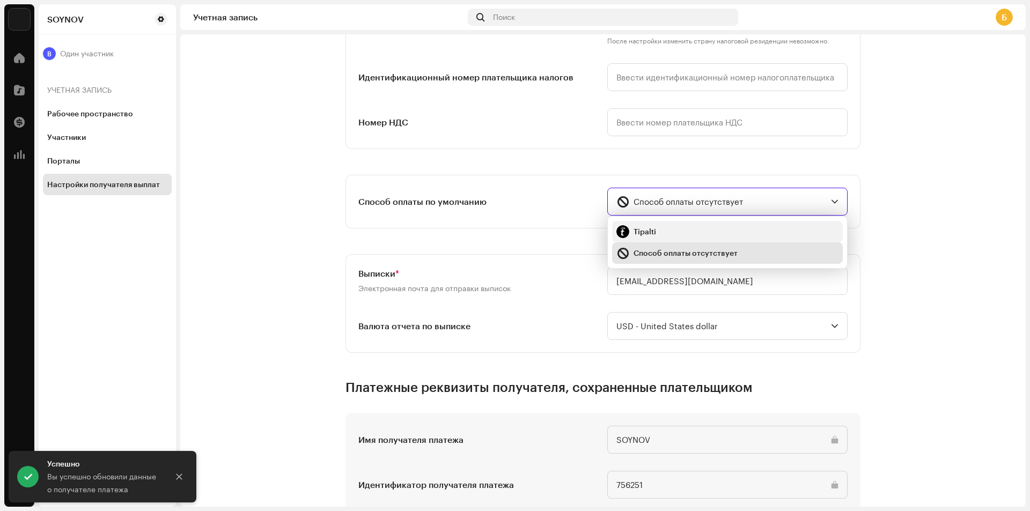
click at [738, 224] on li "Tipalti" at bounding box center [727, 231] width 231 height 21
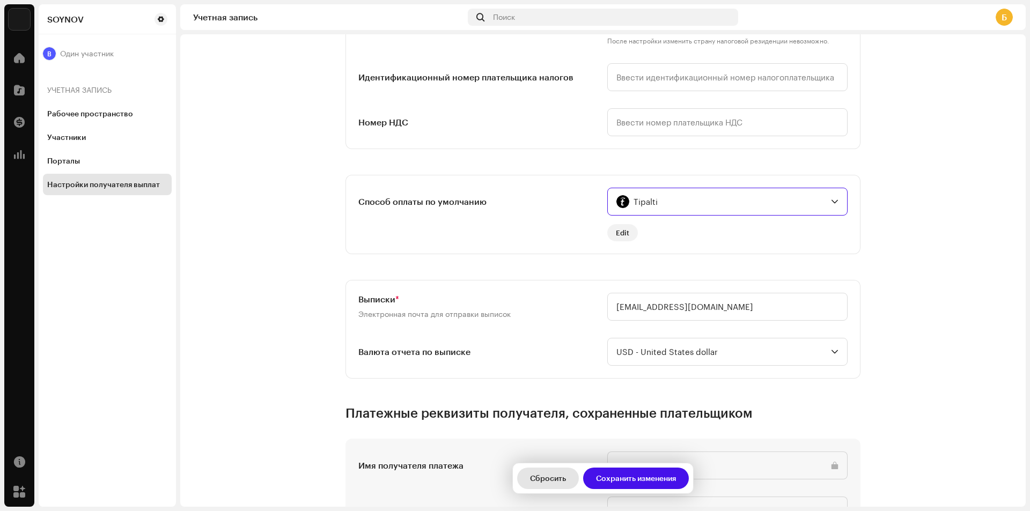
click at [564, 482] on span "Сбросить" at bounding box center [548, 478] width 36 height 21
type input "[PERSON_NAME]"
type input "[EMAIL_ADDRESS][DOMAIN_NAME]"
type input "SOYNOV"
type input "756251"
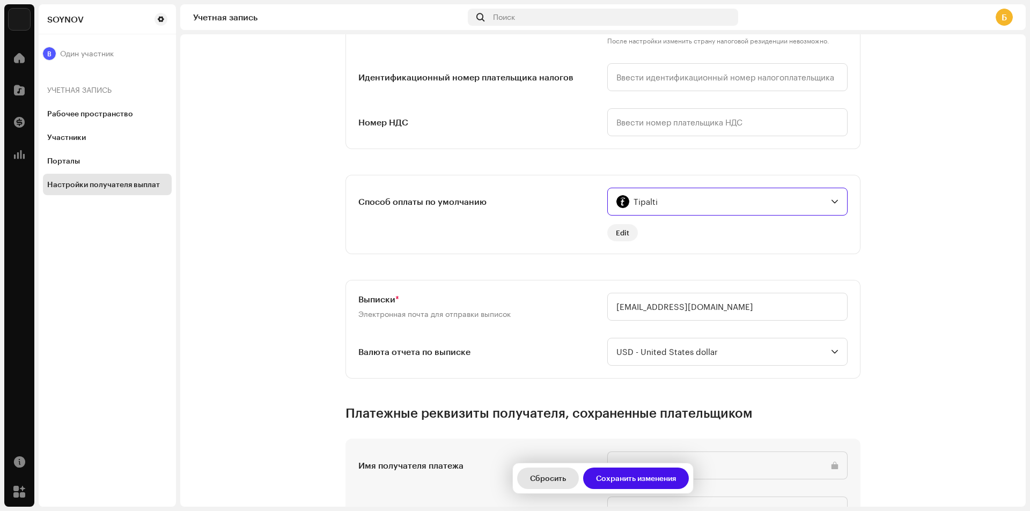
type input "USD"
type input "25"
